Goal: Find specific fact: Find specific fact

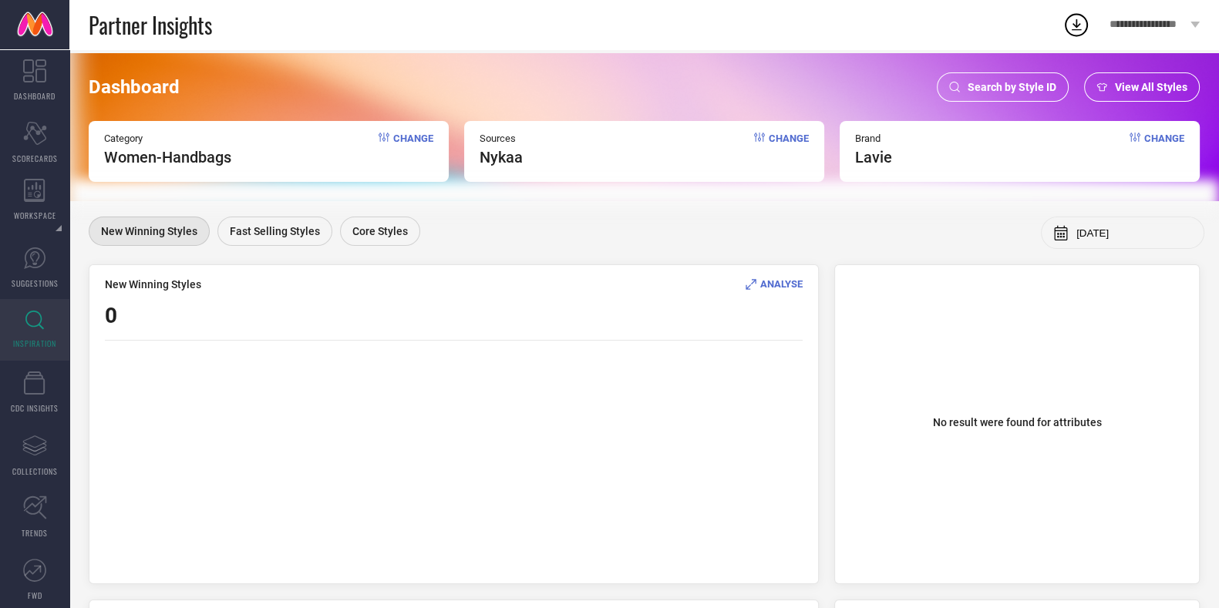
click at [1008, 81] on span "Search by Style ID" at bounding box center [1012, 87] width 89 height 12
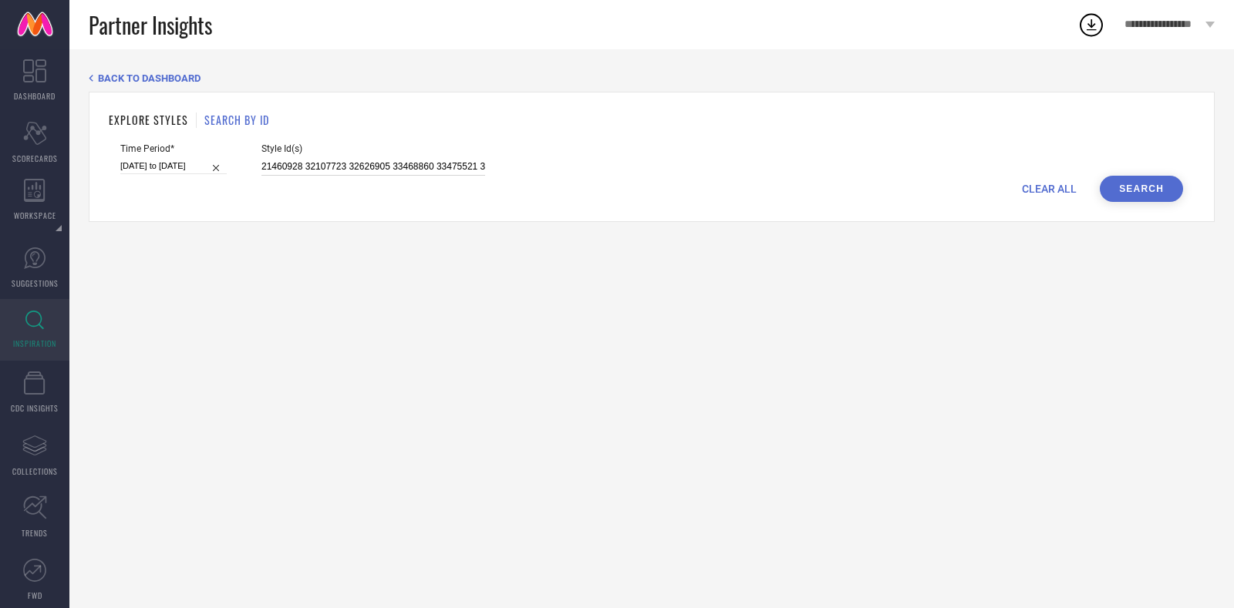
click at [356, 171] on input "21460928 32107723 32626905 33468860 33475521 33740758 33846389 35738244 36000750" at bounding box center [373, 167] width 224 height 18
paste input "7064476 31851051 23924806 25167864 30998689 30835866 27558946 35435862 33453490…"
type input "27064476 31851051 23924806 25167864 30998689 30835866 27558946 35435862 3345349…"
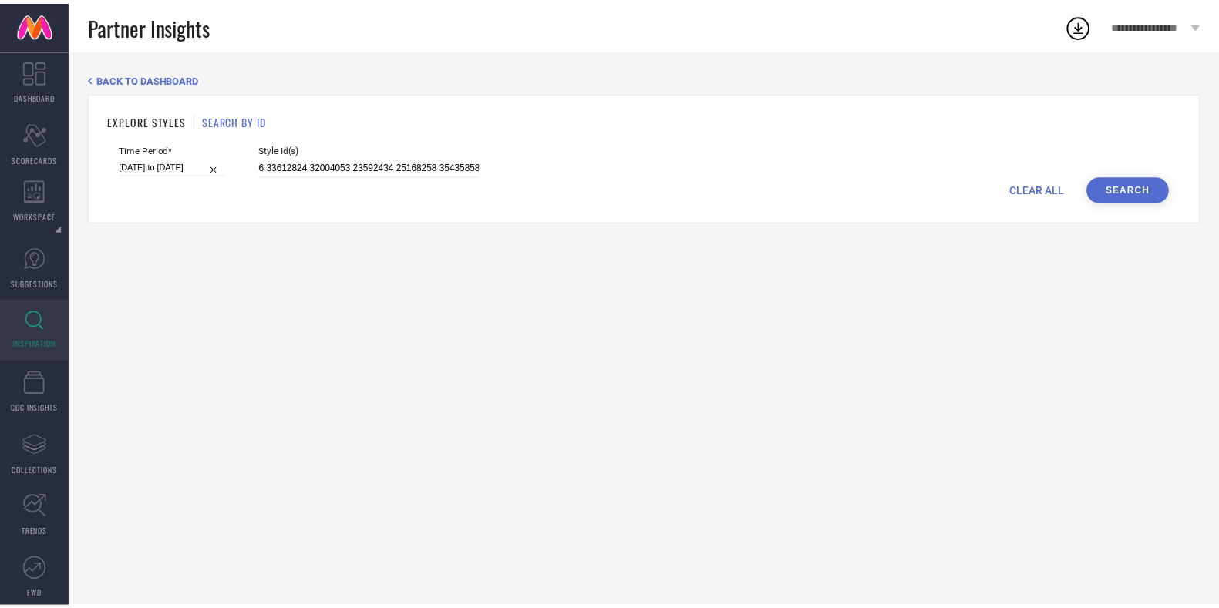
scroll to position [0, 0]
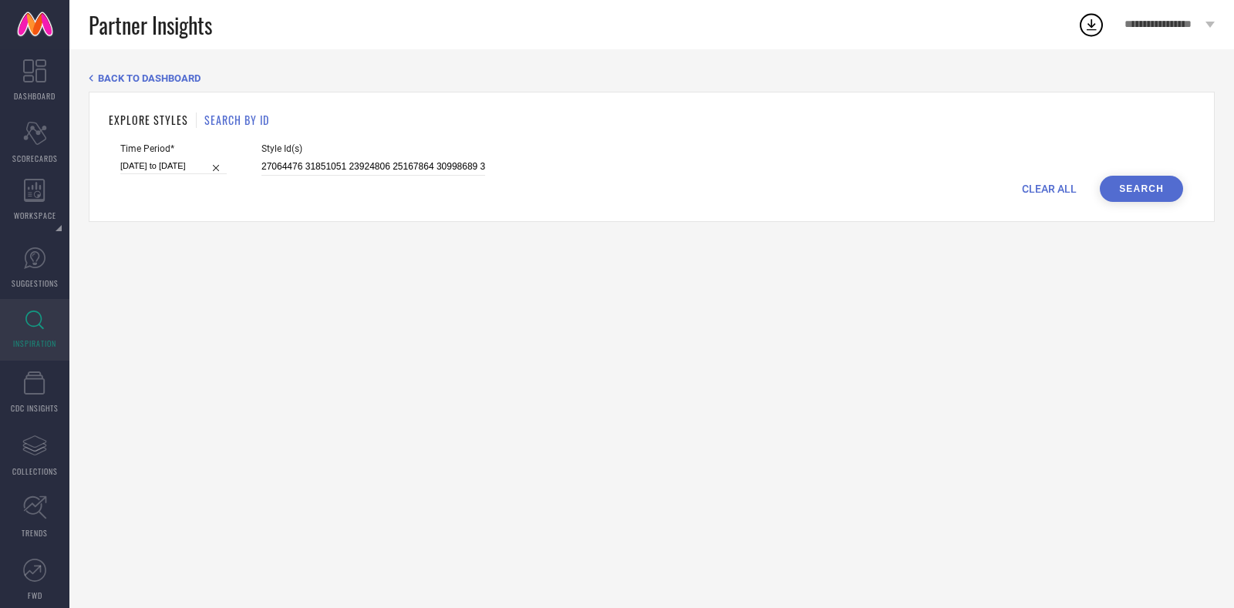
click at [1149, 197] on button "Search" at bounding box center [1140, 189] width 83 height 26
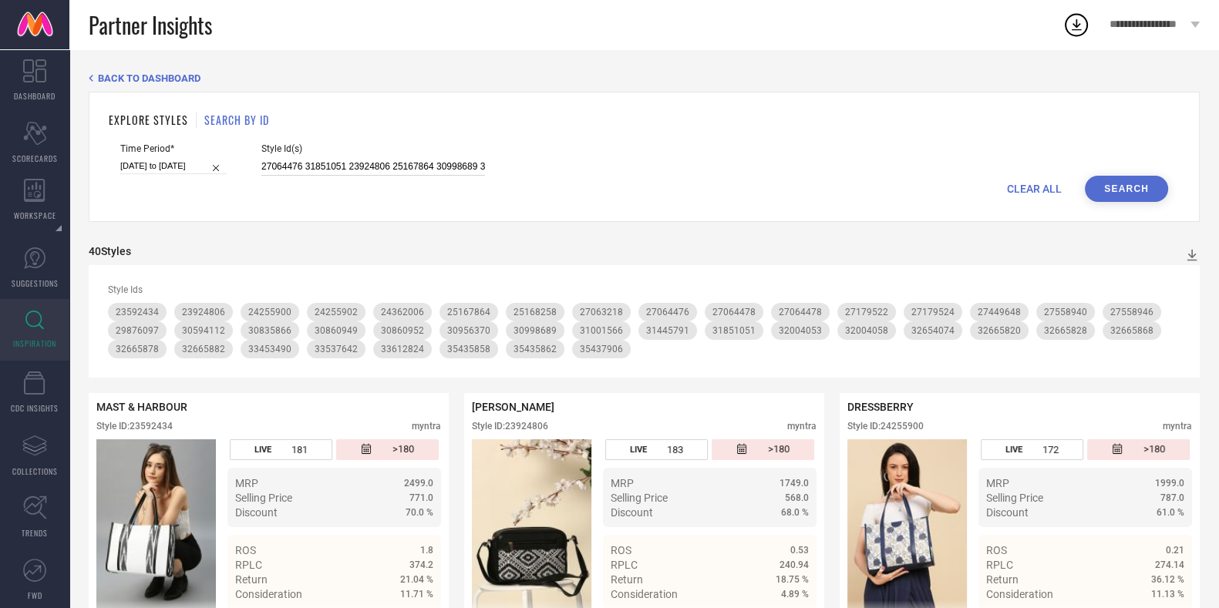
click at [401, 165] on input "27064476 31851051 23924806 25167864 30998689 30835866 27558946 35435862 3345349…" at bounding box center [373, 167] width 224 height 18
paste input "5796250 24913166 21866170 13064100 25662514 33873343 30023303 24220156 27029736…"
click at [1133, 197] on button "Search" at bounding box center [1126, 189] width 83 height 26
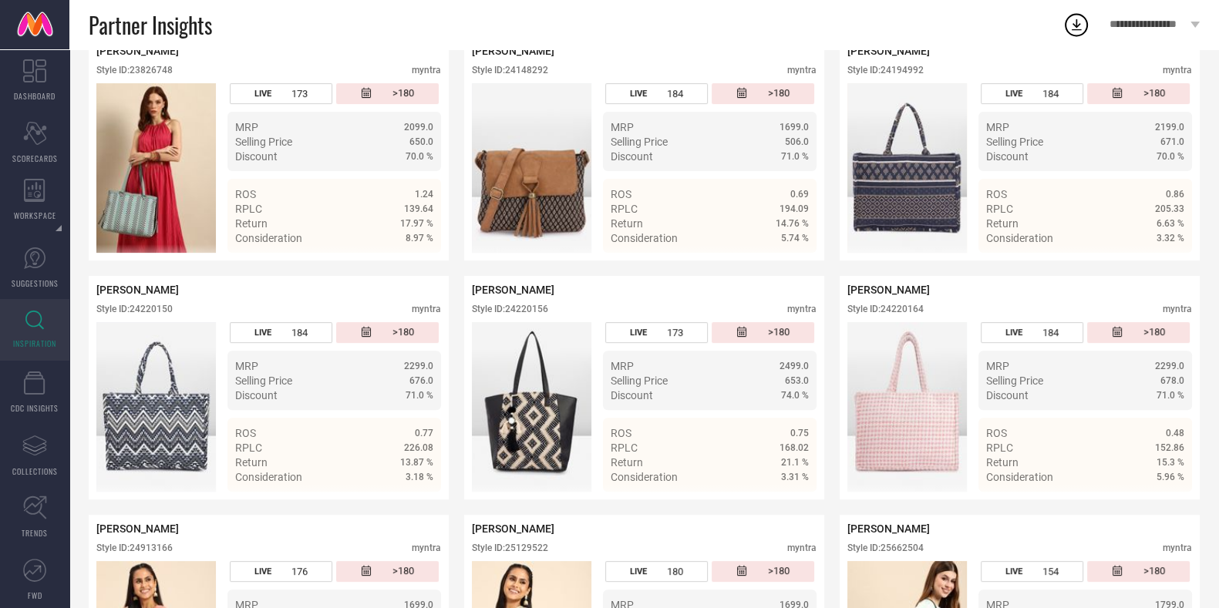
scroll to position [591, 0]
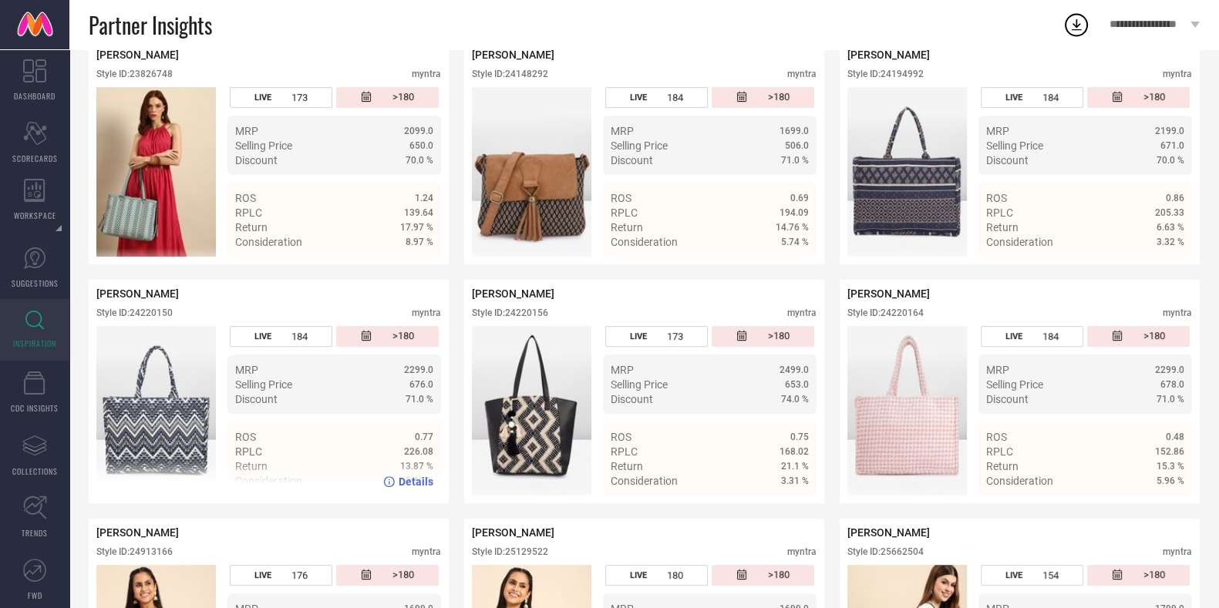
click at [158, 318] on div "Style ID: 24220150" at bounding box center [134, 313] width 76 height 11
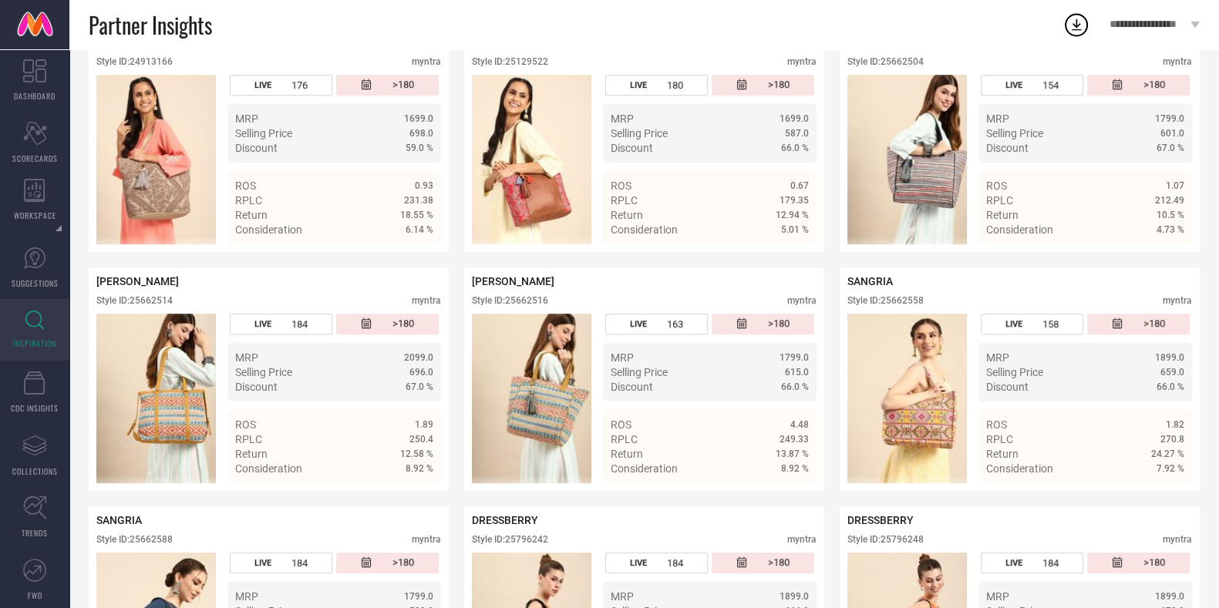
scroll to position [1083, 0]
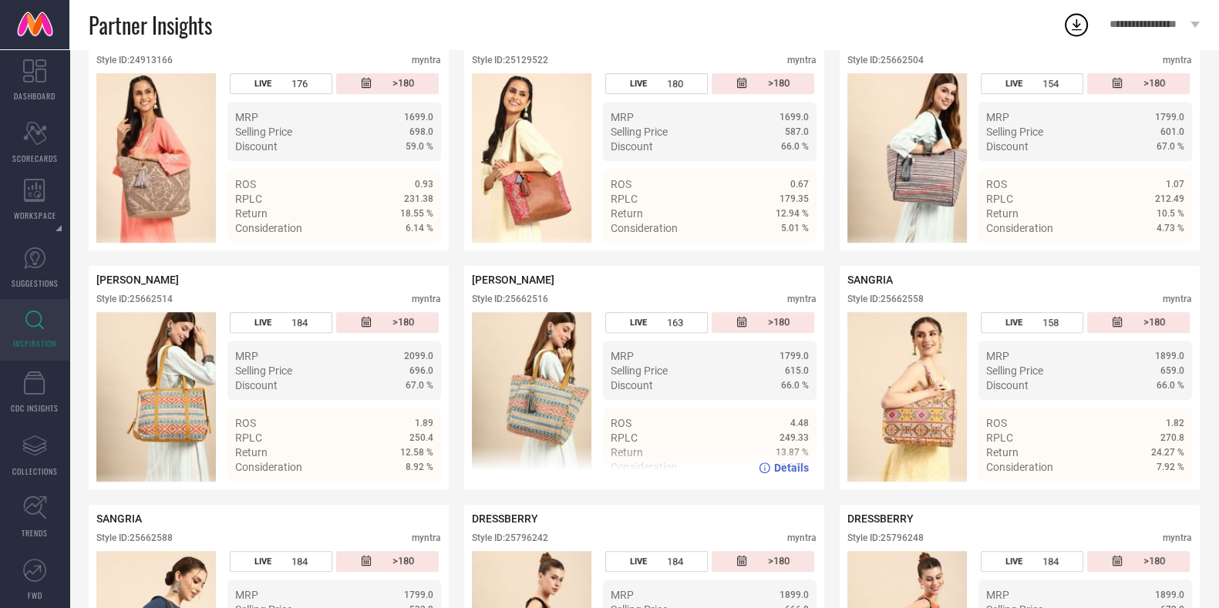
click at [523, 305] on div "Style ID: 25662516" at bounding box center [510, 299] width 76 height 11
copy div "25662516"
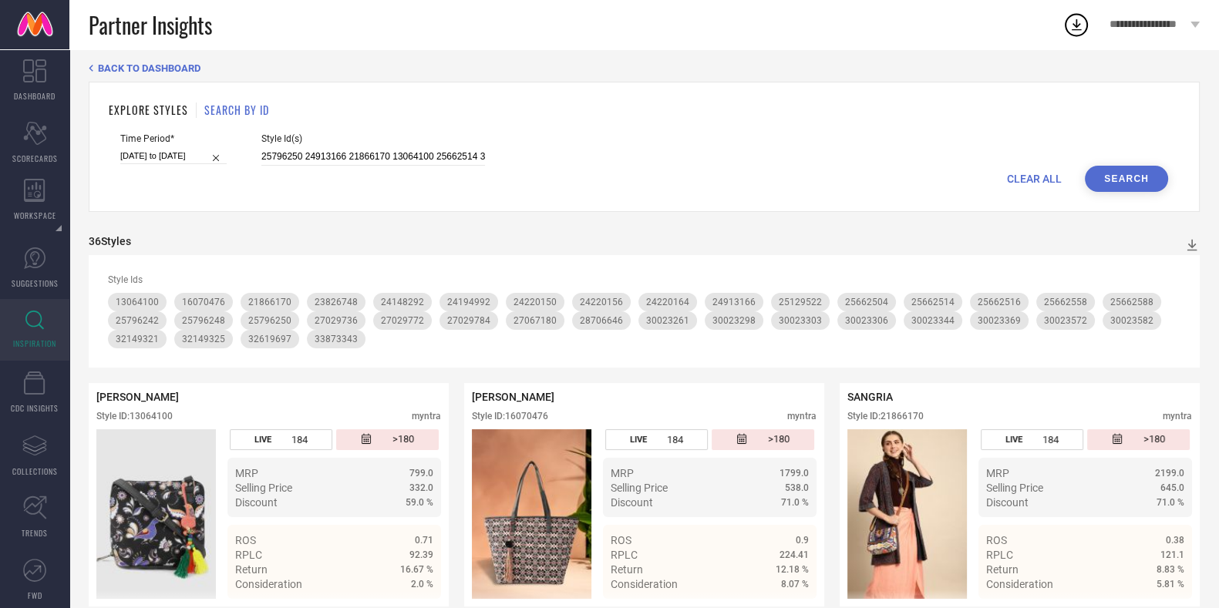
scroll to position [0, 0]
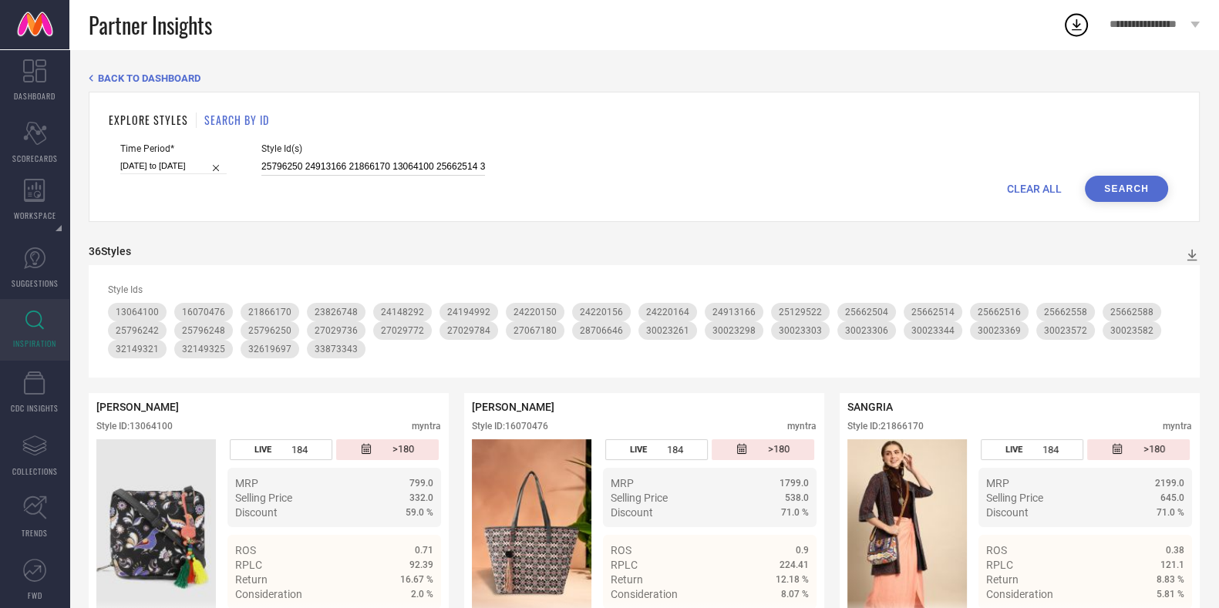
click at [359, 171] on input "25796250 24913166 21866170 13064100 25662514 33873343 30023303 24220156 2702973…" at bounding box center [373, 167] width 224 height 18
paste input "32921623 32921631 32921616 33000922 32888434 32888436 32914476 32921621 3291448…"
type input "32921623 32921631 32921616 33000922 32888434 32888436 32914476 32921621 3291448…"
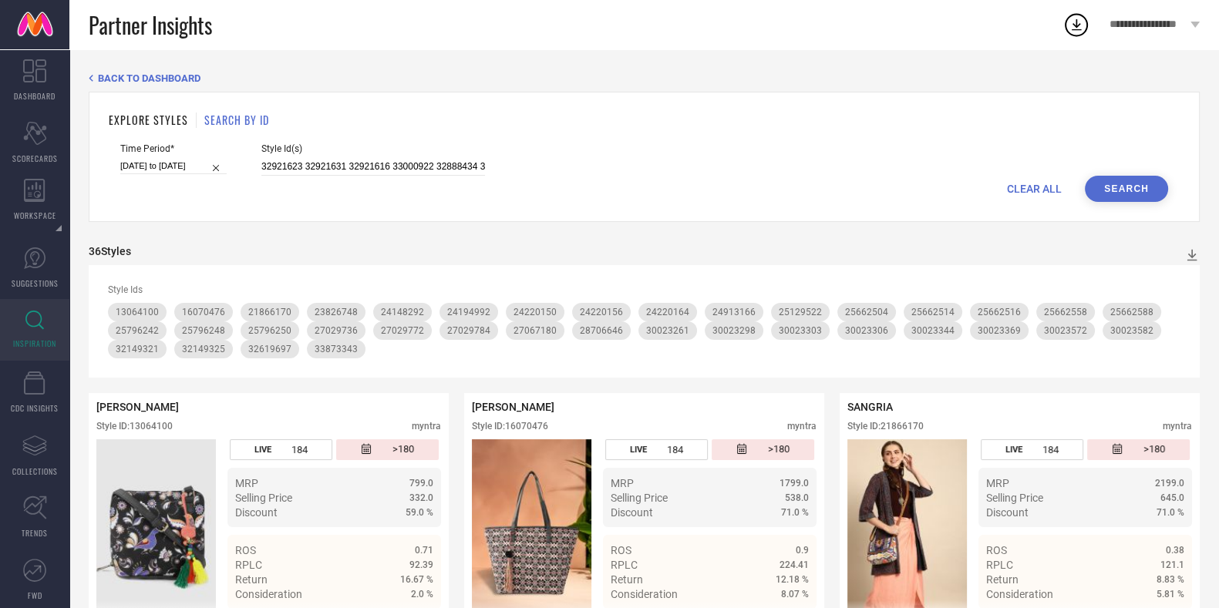
click at [1113, 194] on button "Search" at bounding box center [1126, 189] width 83 height 26
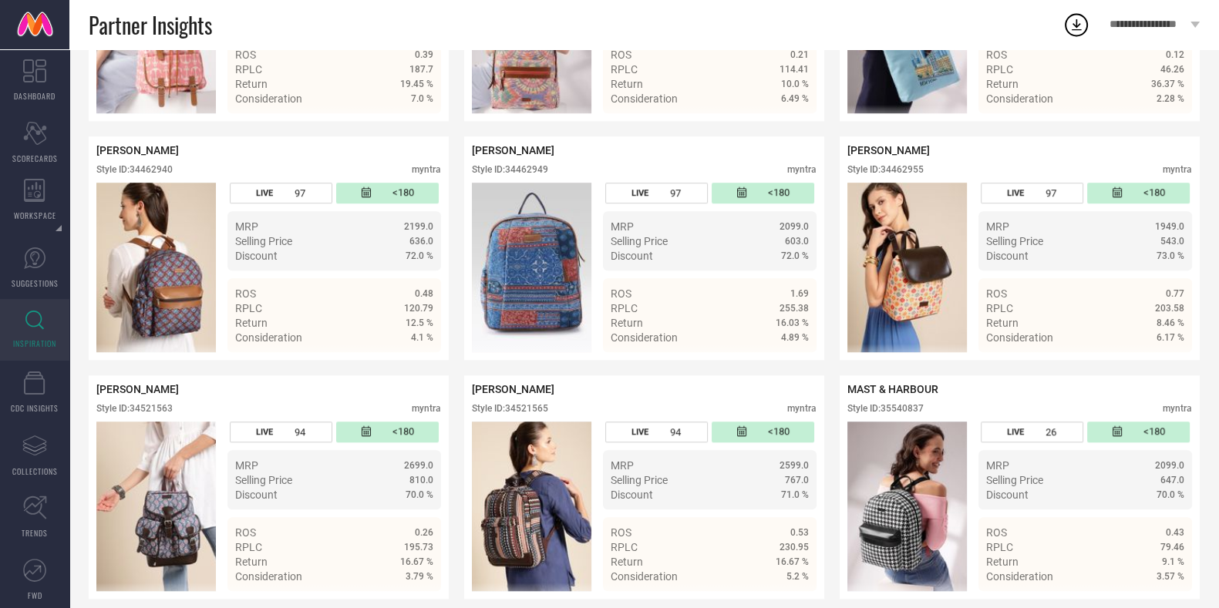
scroll to position [1468, 0]
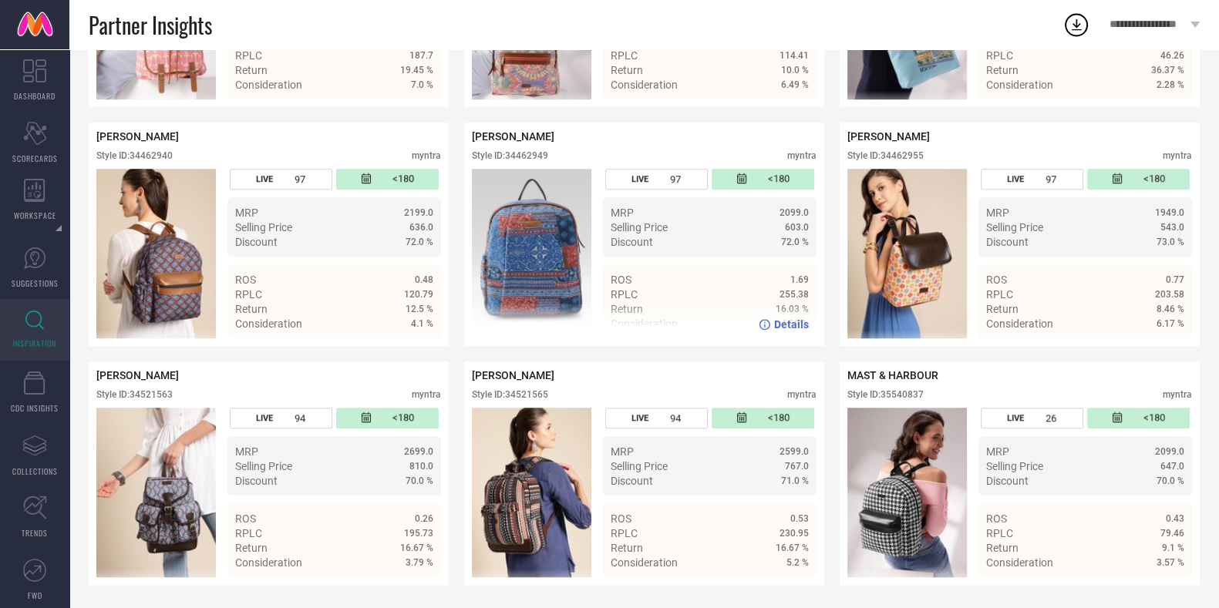
click at [538, 150] on div "Style ID: 34462949" at bounding box center [510, 155] width 76 height 11
copy div "34462949"
